Goal: Transaction & Acquisition: Purchase product/service

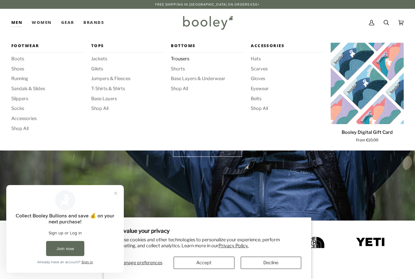
click at [181, 58] on span "Trousers" at bounding box center [207, 59] width 73 height 7
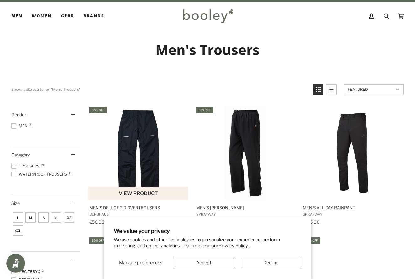
scroll to position [7, 0]
click at [269, 262] on button "Decline" at bounding box center [271, 262] width 61 height 12
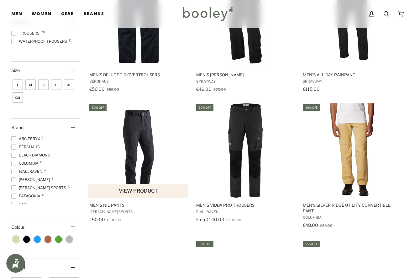
scroll to position [140, 0]
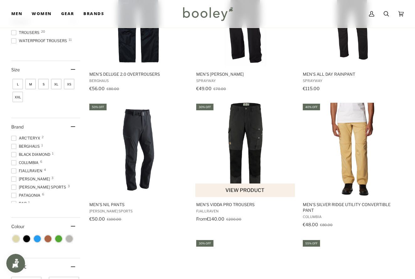
click at [230, 202] on span "Men's Vidda Pro Trousers" at bounding box center [245, 204] width 98 height 6
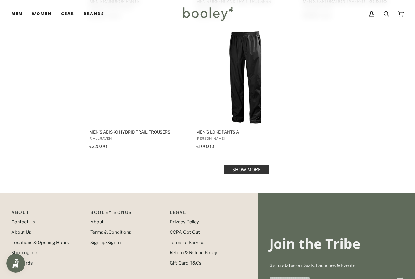
scroll to position [871, 0]
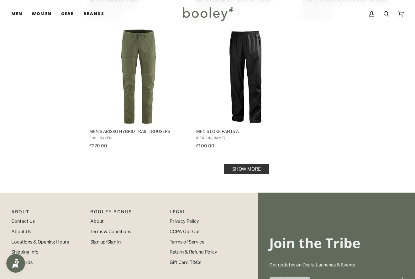
click at [239, 168] on link "Show more" at bounding box center [246, 168] width 45 height 9
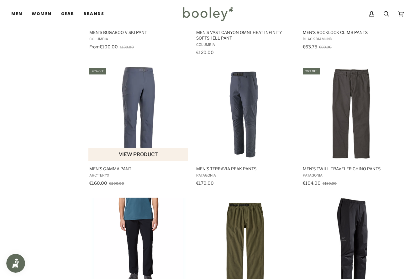
scroll to position [1101, 0]
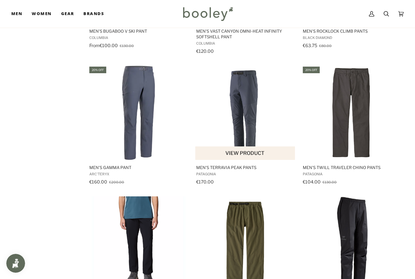
click at [217, 168] on span "Men's Terravia Peak Pants" at bounding box center [245, 167] width 98 height 6
click at [243, 127] on img "Men's Terravia Peak Pants" at bounding box center [246, 113] width 94 height 94
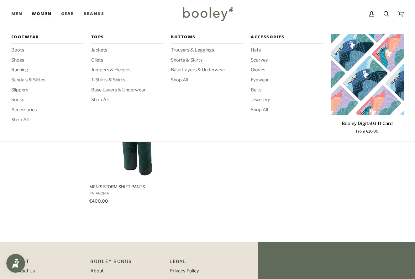
scroll to position [1352, 0]
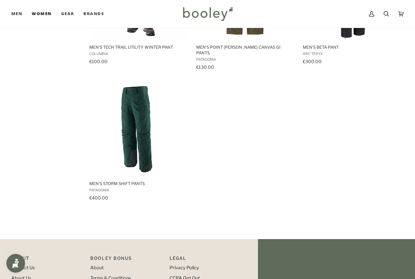
scroll to position [871, 0]
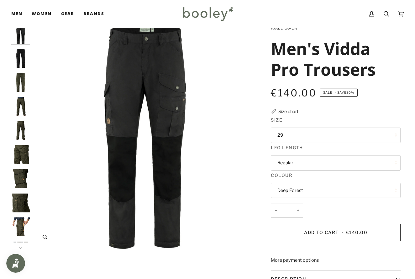
scroll to position [20, 0]
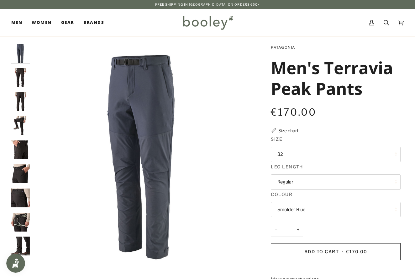
click at [281, 153] on button "32" at bounding box center [336, 153] width 130 height 15
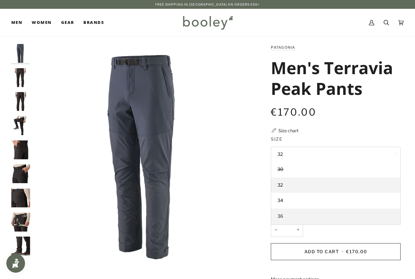
click at [283, 214] on span "36" at bounding box center [281, 216] width 6 height 6
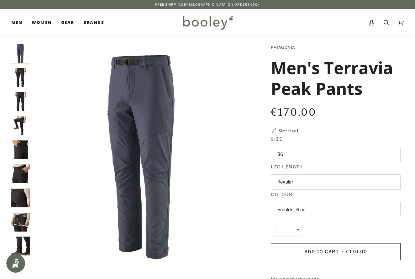
click at [292, 181] on button "Regular" at bounding box center [336, 181] width 130 height 15
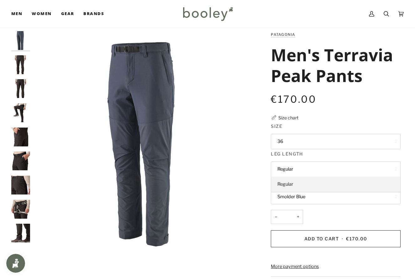
scroll to position [20, 0]
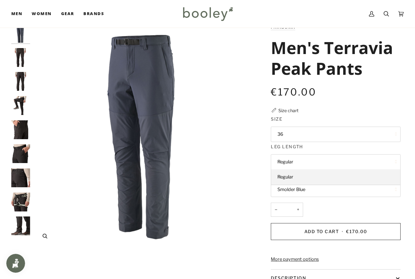
click at [255, 179] on img "Patagonia Men's Terravia Peak Pants Smolder Blue - Booley Galway" at bounding box center [145, 136] width 224 height 224
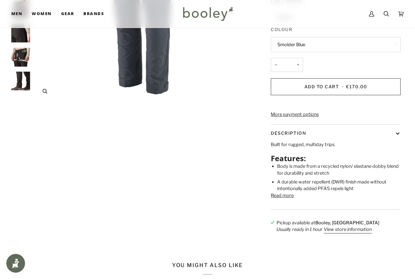
scroll to position [173, 0]
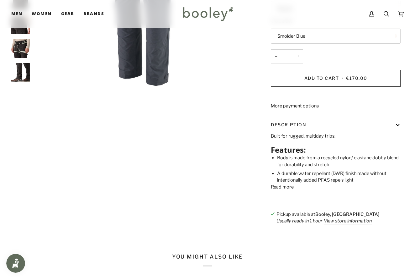
click at [283, 190] on button "Read more" at bounding box center [282, 187] width 23 height 7
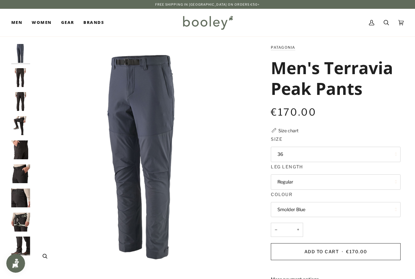
scroll to position [0, 0]
click at [293, 178] on button "Regular" at bounding box center [336, 181] width 130 height 15
click at [240, 173] on img "Patagonia Men's Terravia Peak Pants Smolder Blue - Booley Galway" at bounding box center [145, 156] width 224 height 224
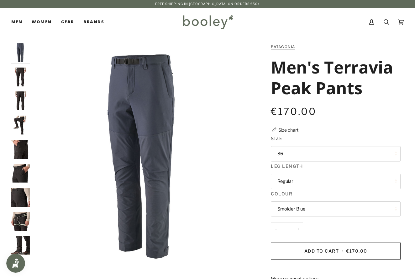
scroll to position [0, 0]
click at [19, 78] on img "Patagonia Men's Terravia Peak Pants - Booley Galway" at bounding box center [20, 77] width 19 height 19
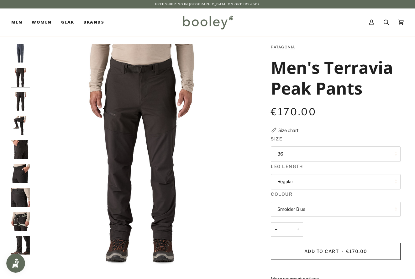
scroll to position [2, 0]
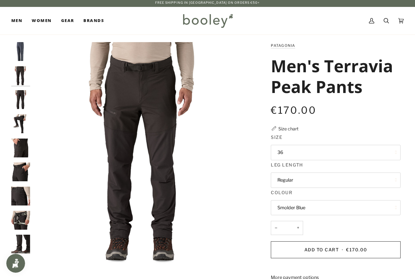
click at [19, 101] on img "Patagonia Men's Terravia Peak Pants - Booley Galway" at bounding box center [20, 99] width 19 height 19
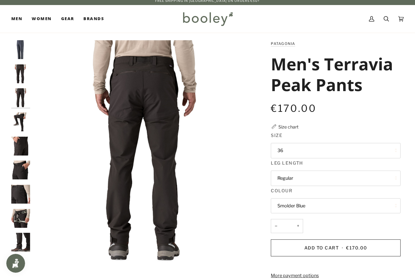
scroll to position [4, 0]
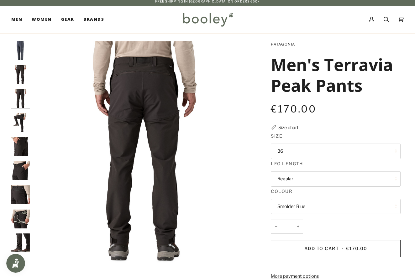
click at [23, 120] on img "Patagonia Men's Terravia Peak Pants - Booley Galway" at bounding box center [20, 122] width 19 height 19
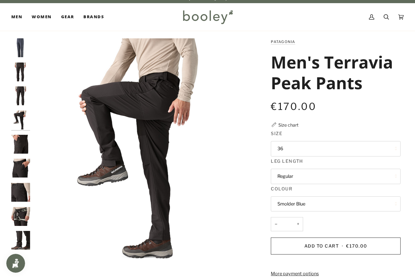
scroll to position [6, 0]
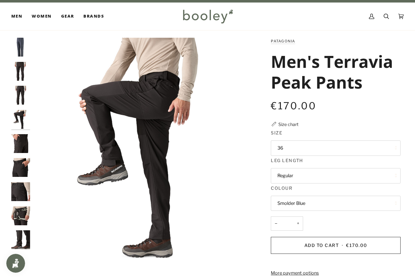
click at [21, 138] on img "Patagonia Men's Terravia Peak Pants - Booley Galway" at bounding box center [20, 143] width 19 height 19
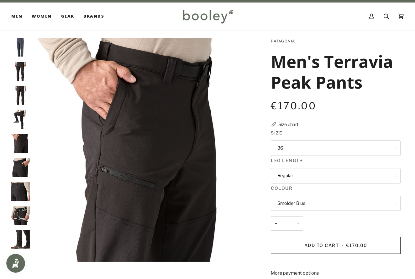
click at [23, 167] on img "Patagonia Men's Terravia Peak Pants - Booley Galway" at bounding box center [20, 167] width 19 height 19
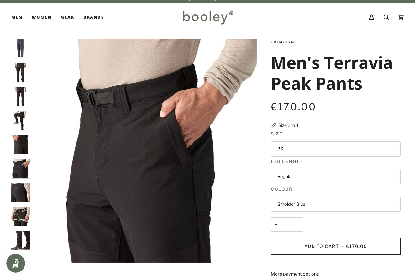
click at [23, 194] on img "Patagonia Men's Terravia Peak Pants - Booley Galway" at bounding box center [20, 192] width 19 height 19
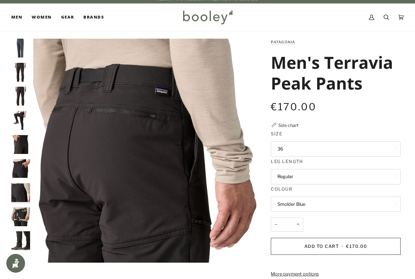
click at [22, 212] on img "Patagonia Men's Terravia Peak Pants - Booley Galway" at bounding box center [20, 216] width 19 height 19
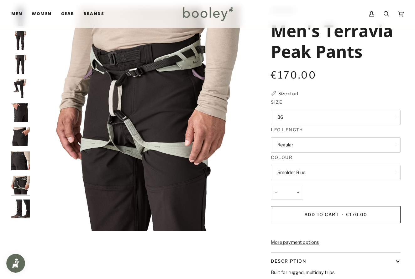
scroll to position [41, 0]
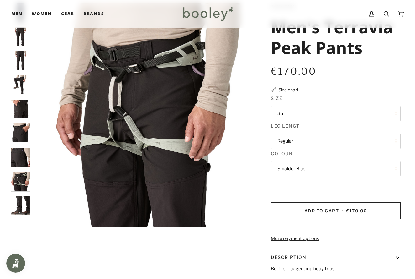
click at [21, 202] on img "Patagonia Men's Terravia Peak Pants - Booley Galway" at bounding box center [20, 204] width 19 height 19
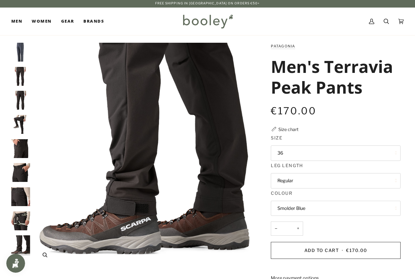
scroll to position [1, 0]
click at [287, 128] on div "Size chart" at bounding box center [289, 129] width 20 height 7
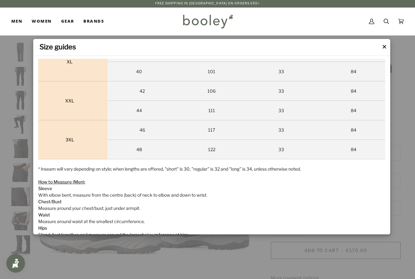
scroll to position [0, 0]
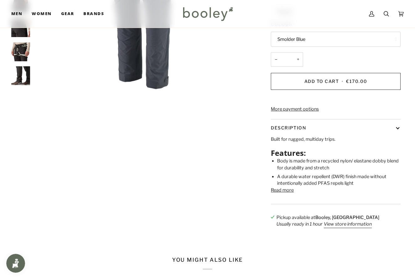
scroll to position [169, 0]
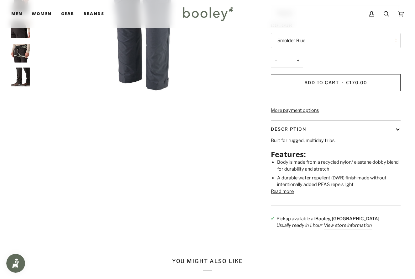
click at [283, 195] on button "Read more" at bounding box center [282, 191] width 23 height 7
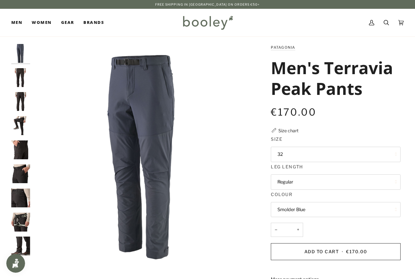
scroll to position [0, 0]
